Goal: Task Accomplishment & Management: Use online tool/utility

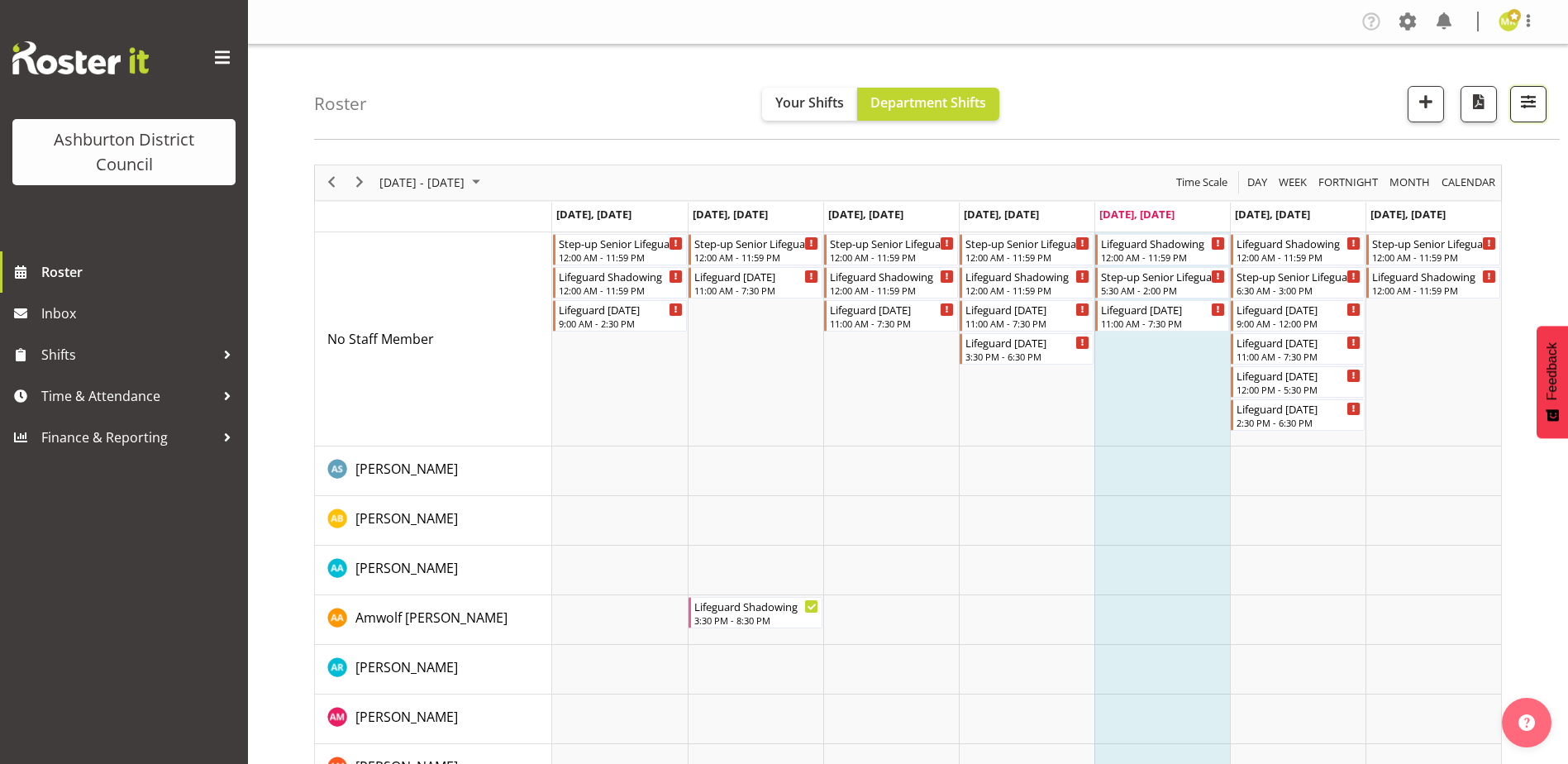
click at [1526, 100] on span "button" at bounding box center [1528, 101] width 22 height 22
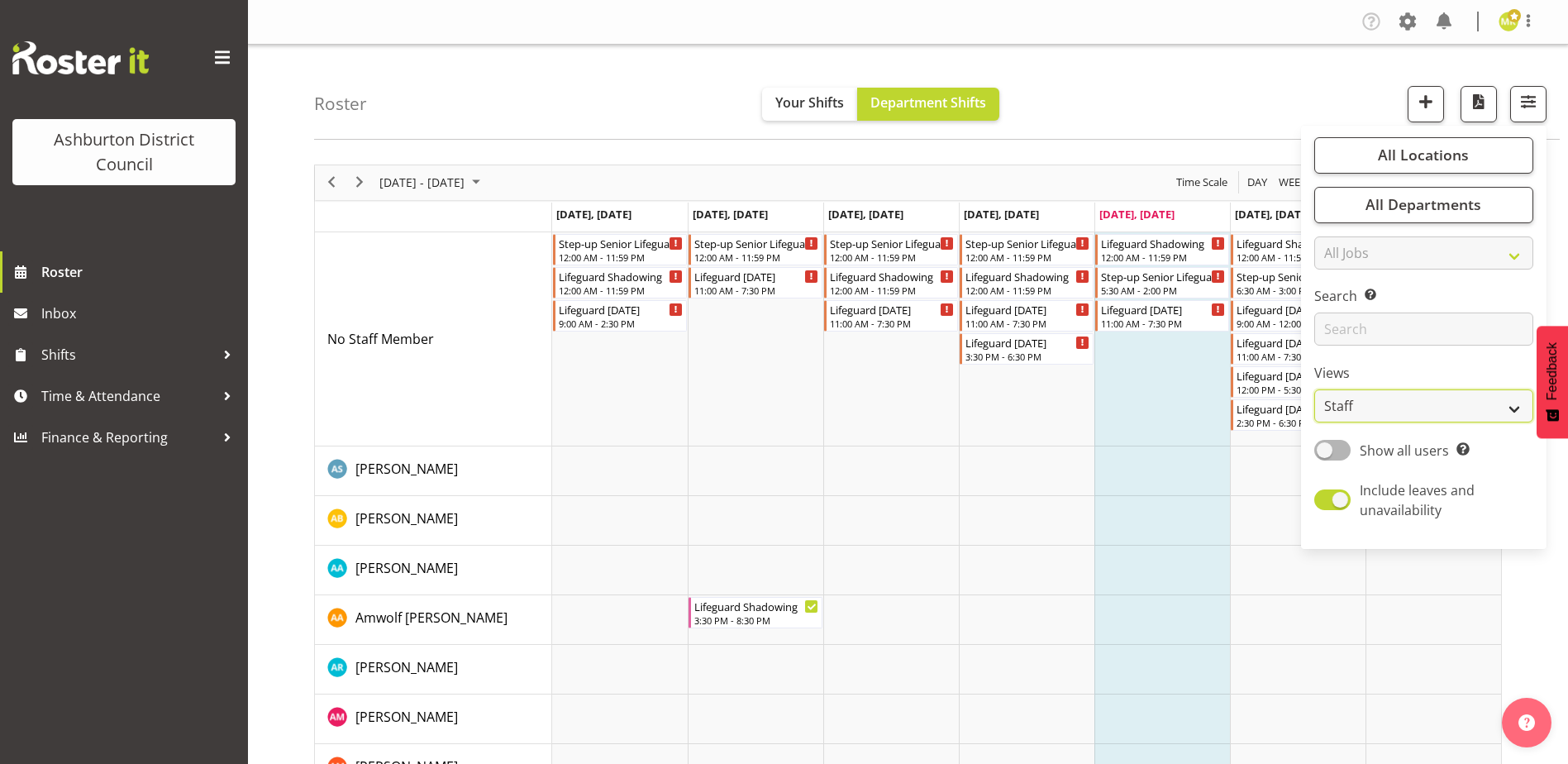
click at [1435, 417] on select "Staff Role Shift - Horizontal Shift - Vertical Staff - Location" at bounding box center [1423, 406] width 219 height 33
select select "shift"
click at [1315, 389] on select "Staff Role Shift - Horizontal Shift - Vertical Staff - Location" at bounding box center [1423, 406] width 219 height 33
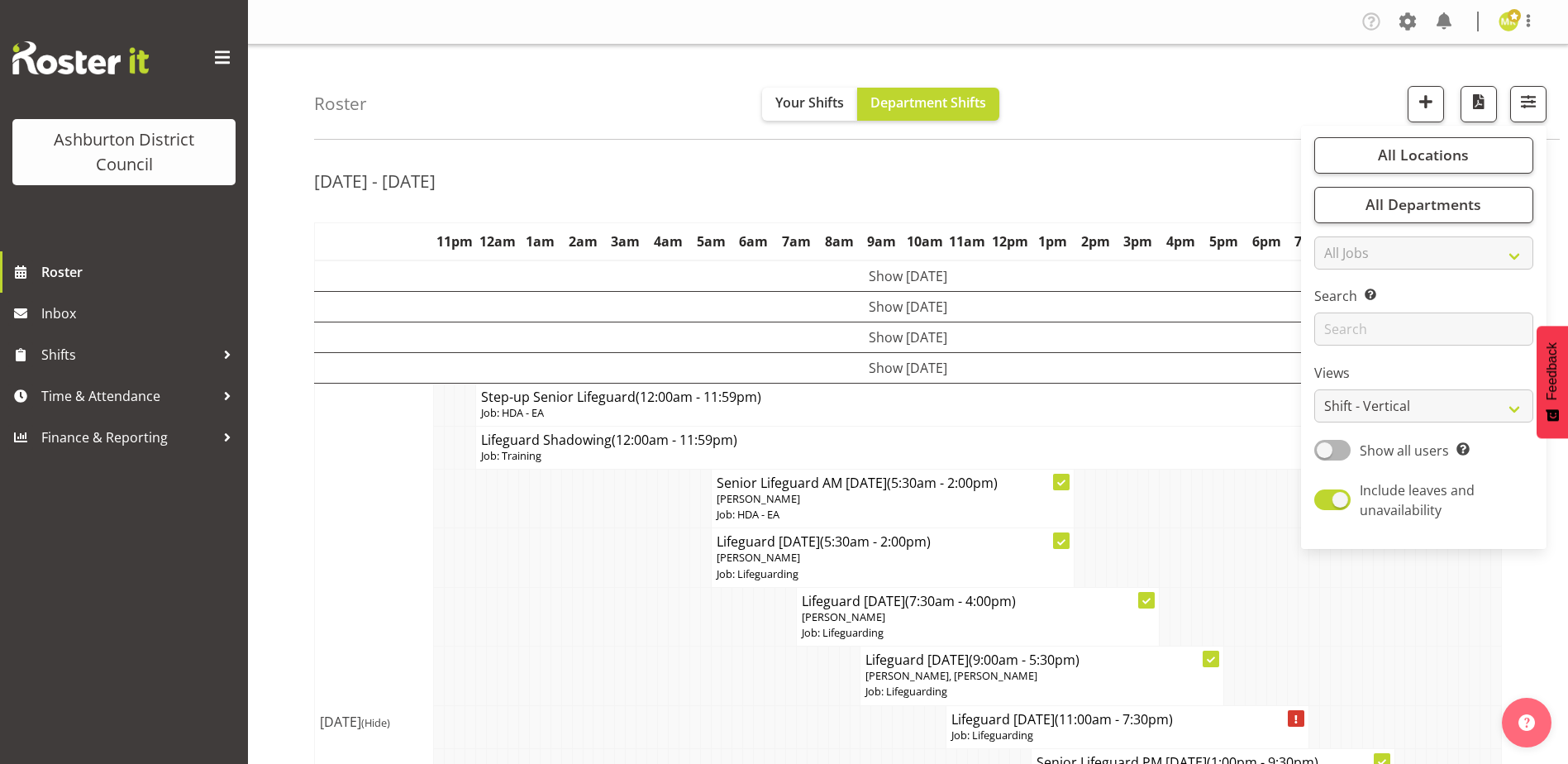
click at [1406, 639] on td at bounding box center [1410, 616] width 10 height 59
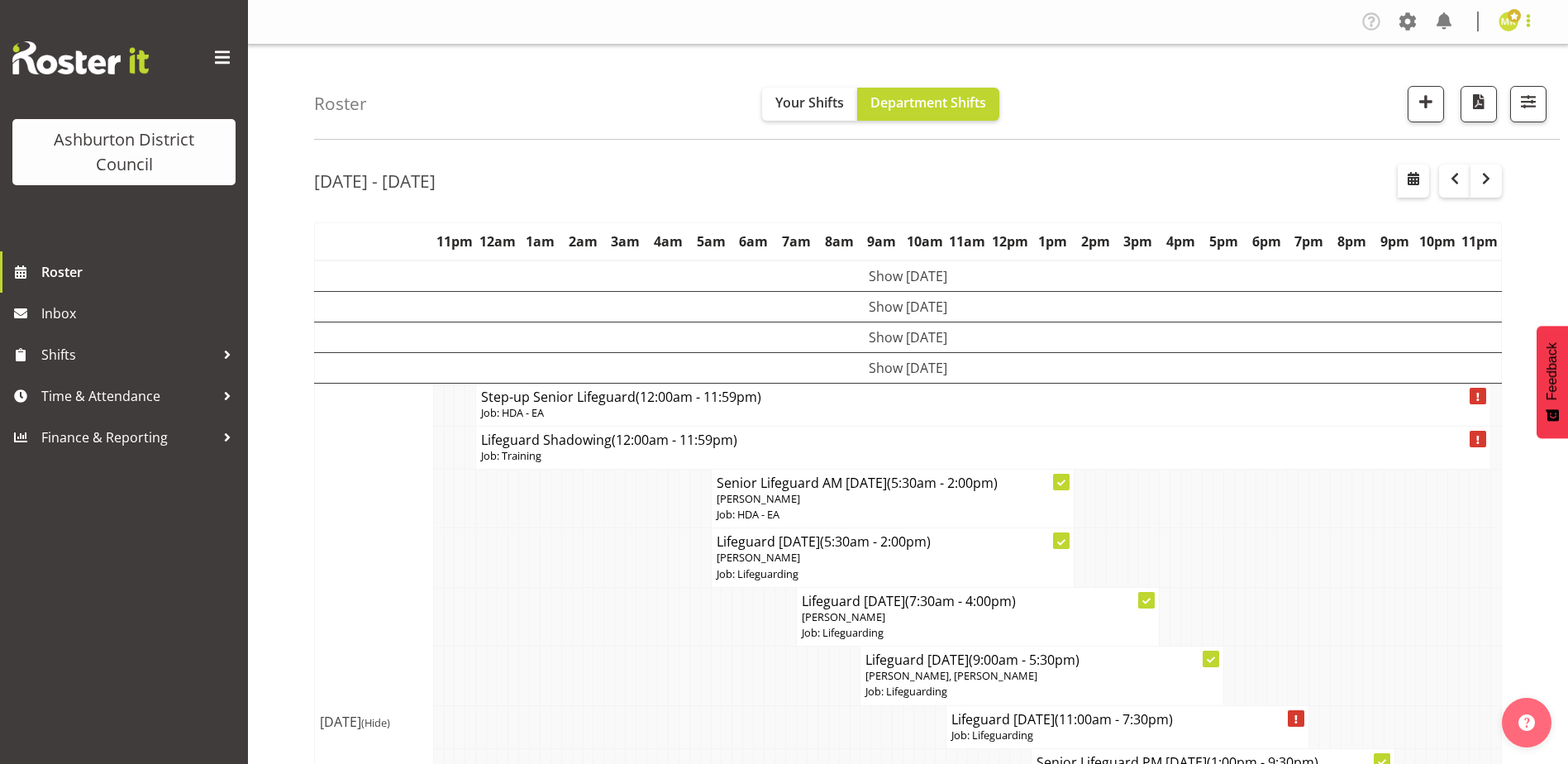
click at [1521, 23] on span at bounding box center [1528, 20] width 20 height 20
click at [1453, 79] on link "Log Out" at bounding box center [1459, 86] width 159 height 30
